Goal: Task Accomplishment & Management: Manage account settings

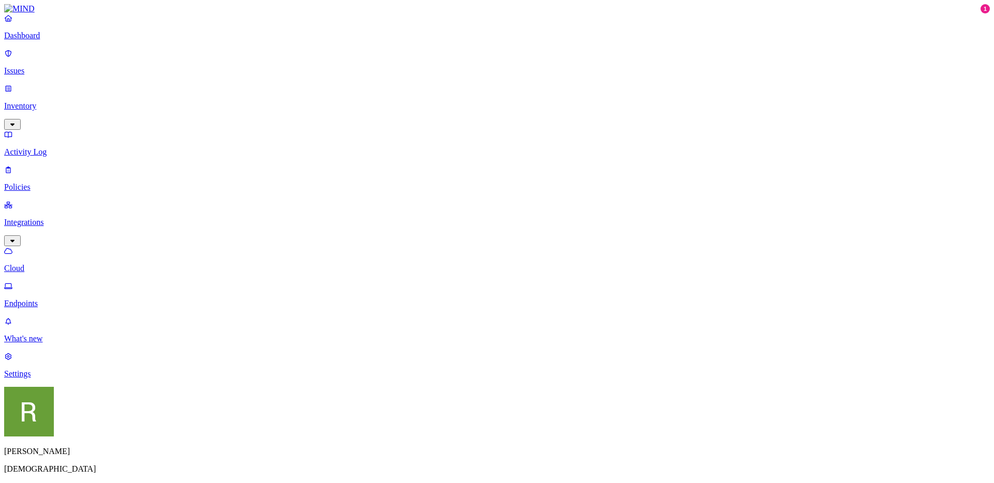
click at [30, 40] on p "Dashboard" at bounding box center [496, 35] width 985 height 9
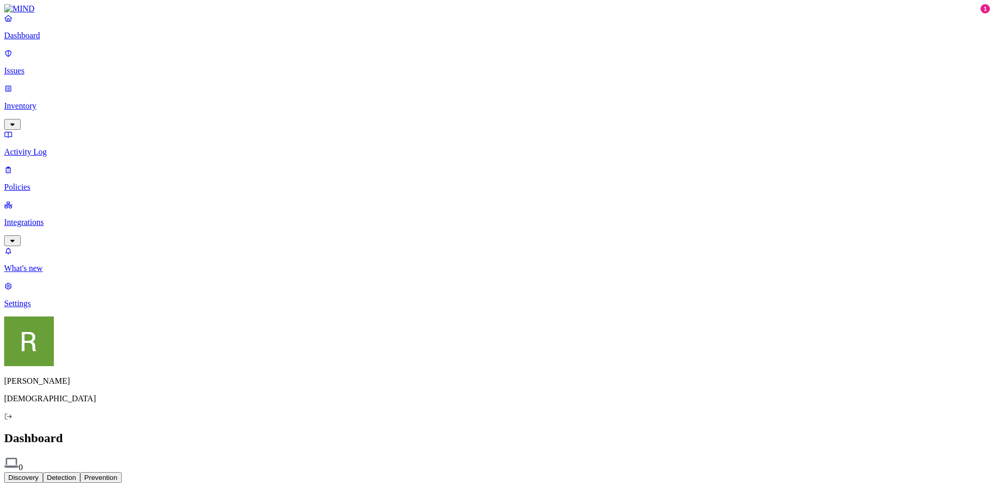
click at [41, 308] on p "Settings" at bounding box center [496, 303] width 985 height 9
